Goal: Find specific page/section: Find specific page/section

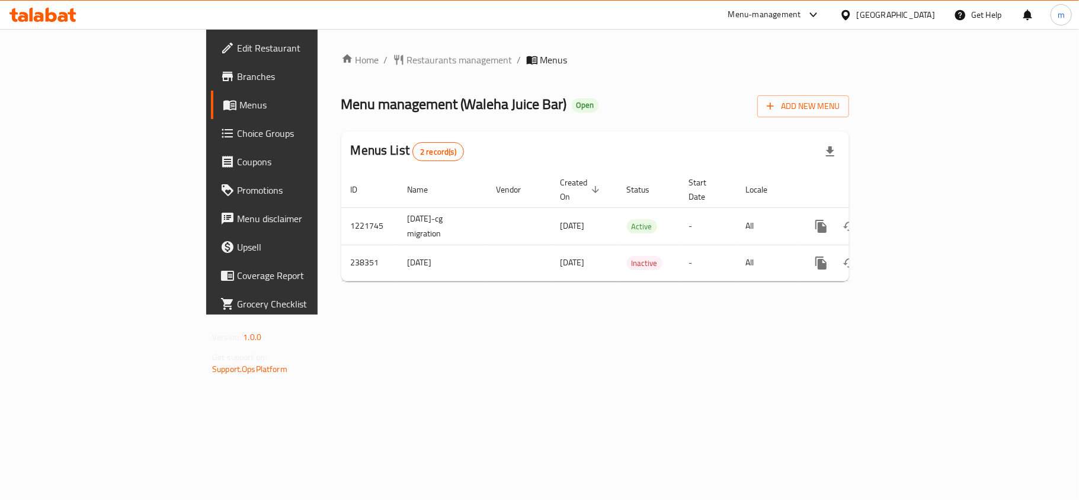
drag, startPoint x: 0, startPoint y: 0, endPoint x: 902, endPoint y: 20, distance: 902.0
click at [852, 20] on icon at bounding box center [846, 15] width 12 height 12
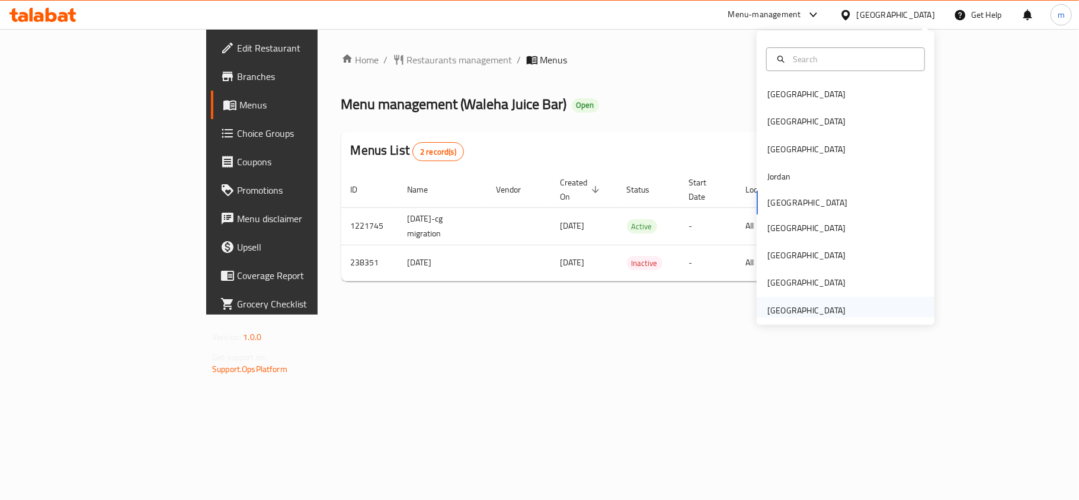
click at [816, 313] on div "[GEOGRAPHIC_DATA]" at bounding box center [806, 310] width 78 height 13
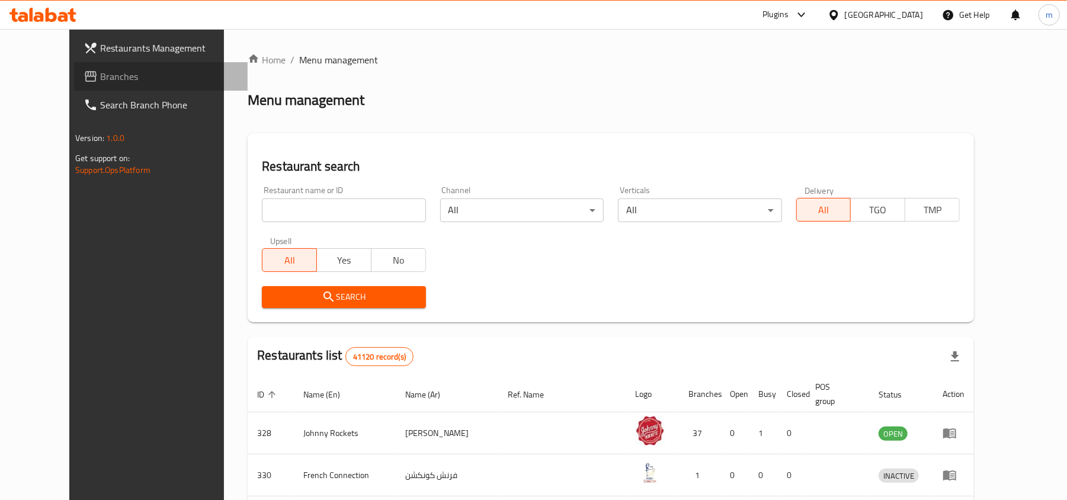
click at [162, 77] on span "Branches" at bounding box center [169, 76] width 138 height 14
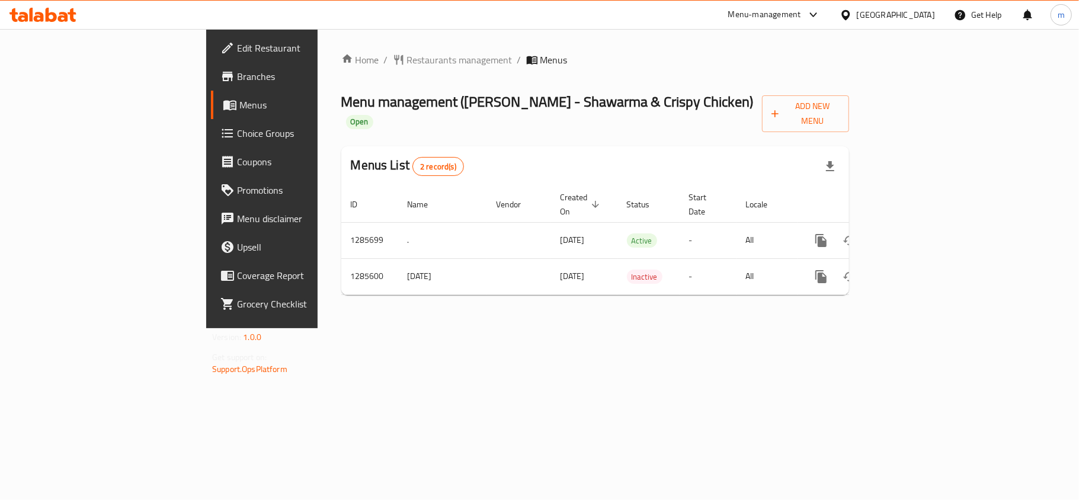
drag, startPoint x: 305, startPoint y: 351, endPoint x: 305, endPoint y: 309, distance: 42.1
click at [318, 328] on div "Home / Restaurants management / Menus Menu management ( REX - Shawarma & Crispy…" at bounding box center [595, 178] width 555 height 299
click at [407, 65] on span "Restaurants management" at bounding box center [459, 60] width 105 height 14
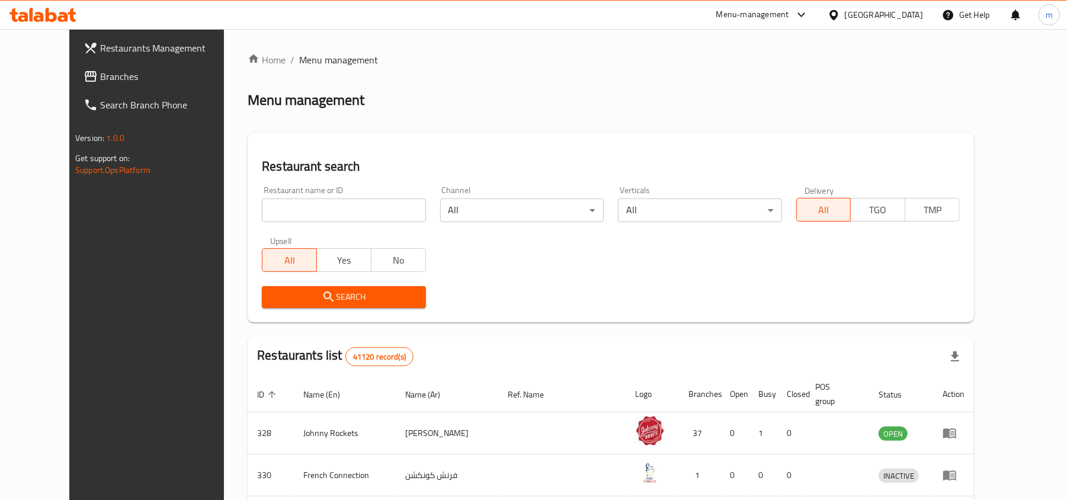
click at [100, 72] on span "Branches" at bounding box center [169, 76] width 138 height 14
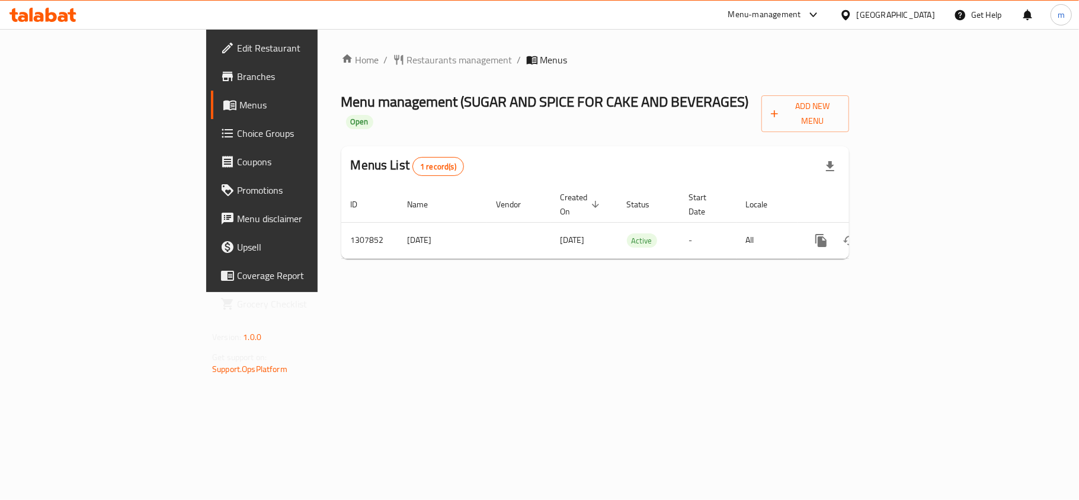
click at [341, 71] on div "Home / Restaurants management / Menus Menu management ( SUGAR AND SPICE FOR CAK…" at bounding box center [595, 161] width 508 height 216
click at [407, 65] on span "Restaurants management" at bounding box center [459, 60] width 105 height 14
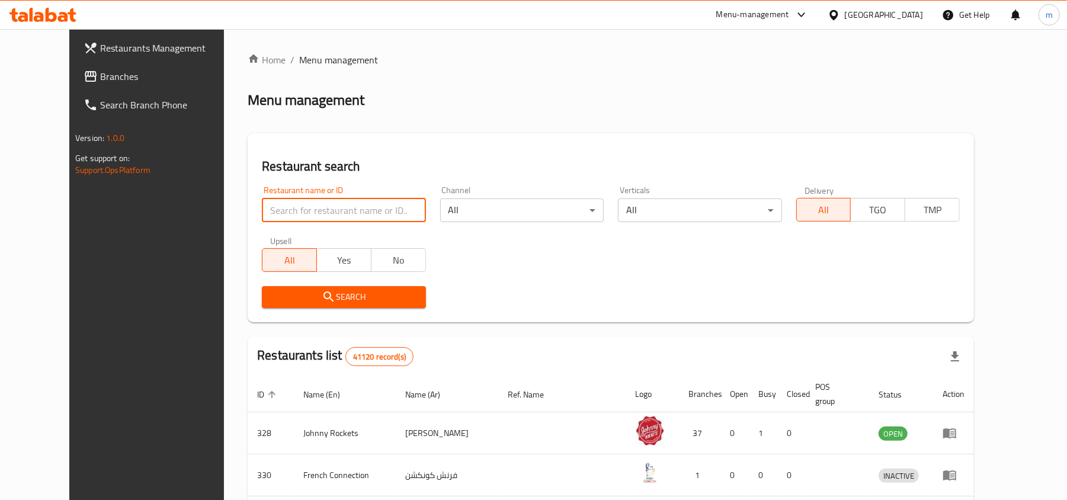
click at [275, 205] on input "search" at bounding box center [344, 210] width 164 height 24
paste input "704331"
type input "704331"
click button "Search" at bounding box center [344, 297] width 164 height 22
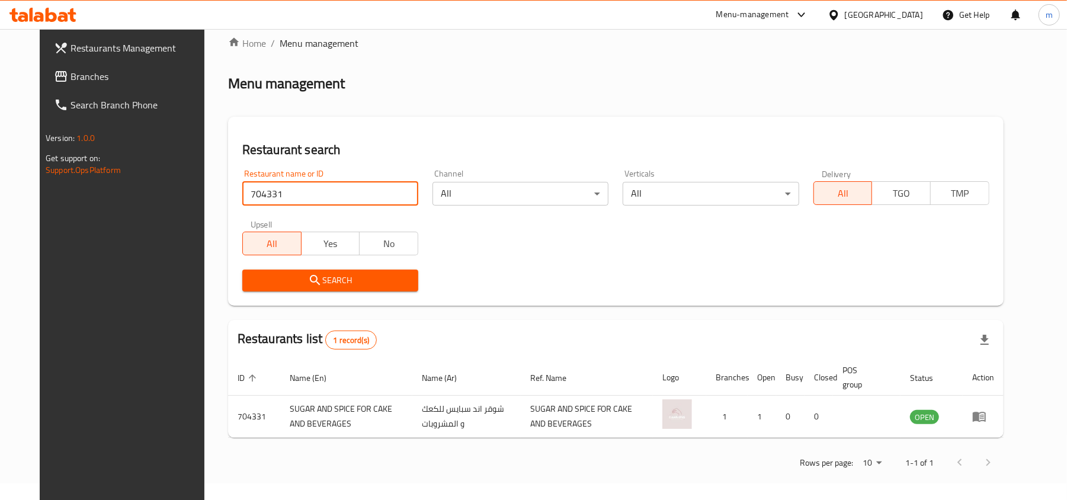
scroll to position [19, 0]
